Goal: Check status: Check status

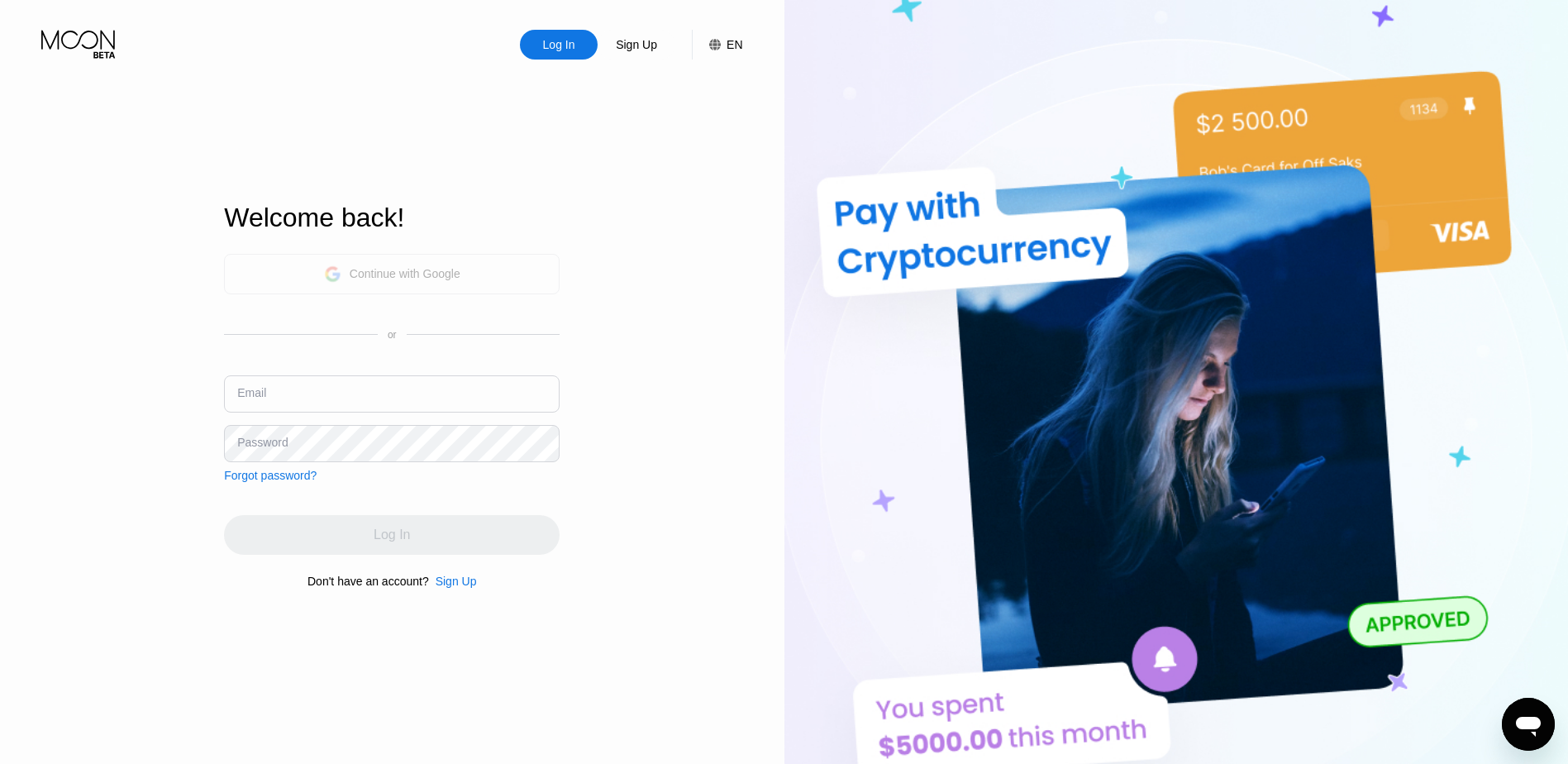
click at [414, 267] on div "Continue with Google" at bounding box center [405, 274] width 111 height 13
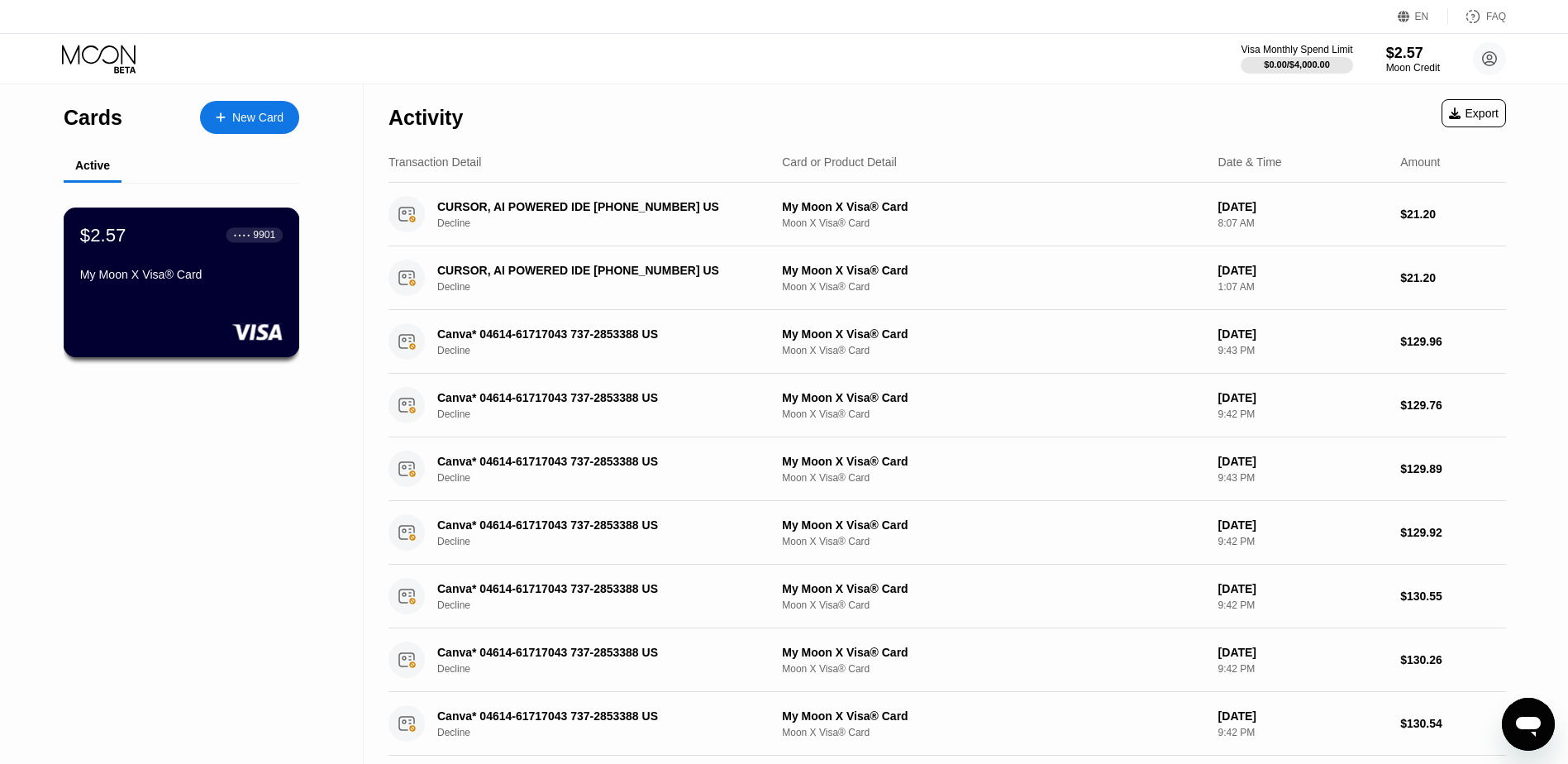
click at [164, 266] on div "$2.57 ● ● ● ● 9901 My Moon X Visa® Card" at bounding box center [181, 255] width 203 height 64
